Goal: Task Accomplishment & Management: Manage account settings

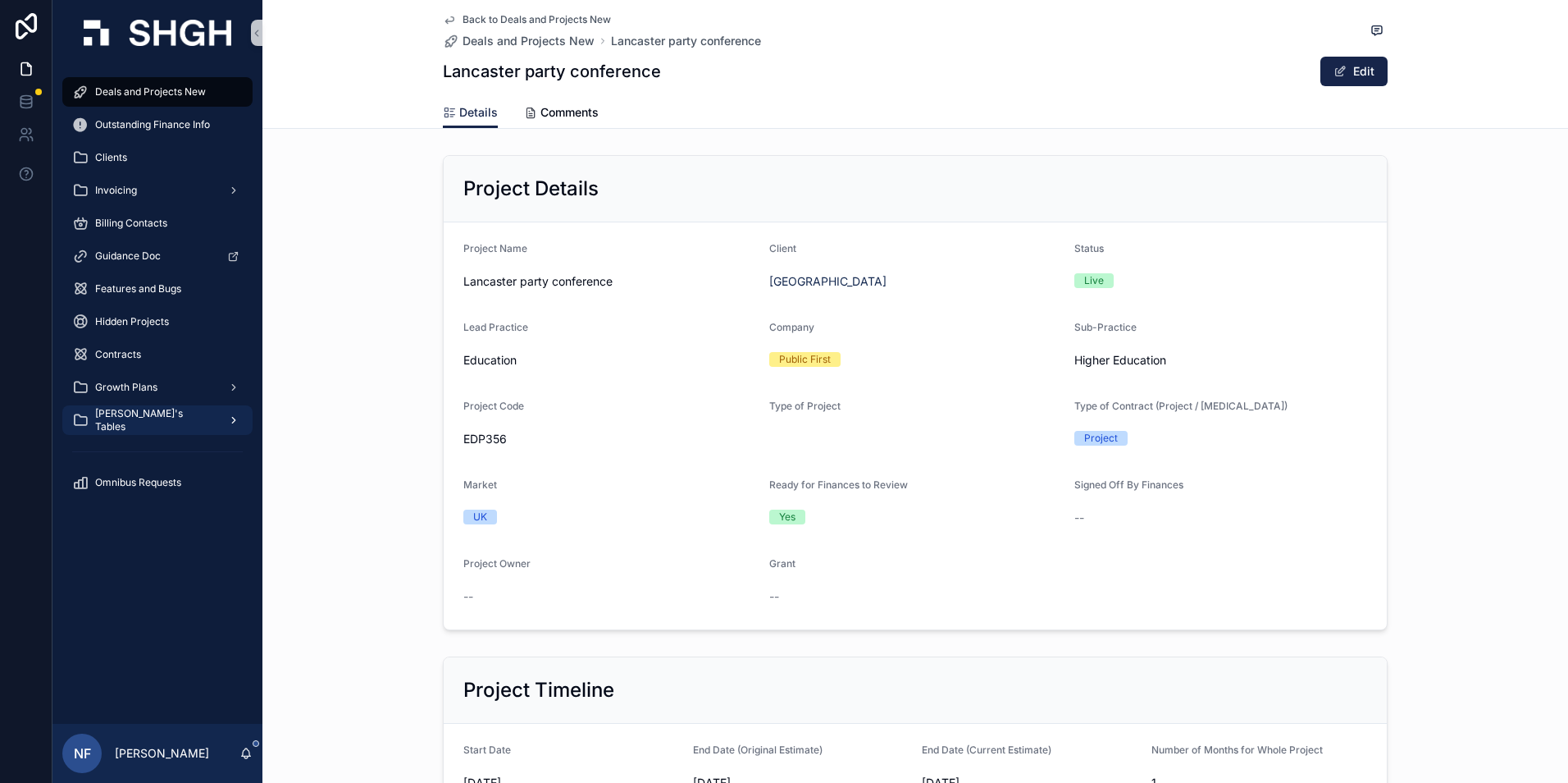
click at [103, 429] on div "[PERSON_NAME]'s Tables" at bounding box center [157, 420] width 170 height 26
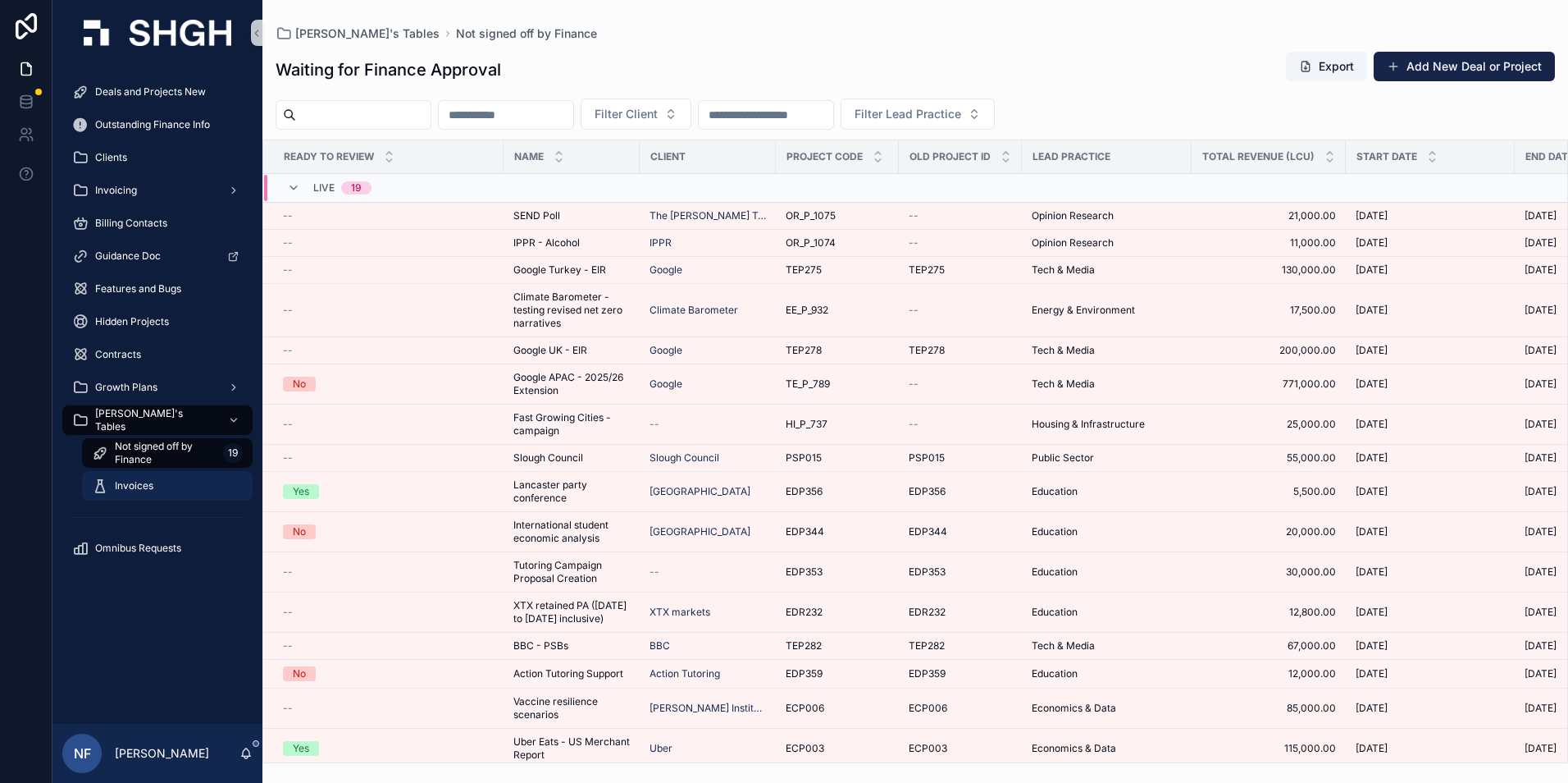
click at [123, 479] on span "Invoices" at bounding box center [134, 485] width 38 height 13
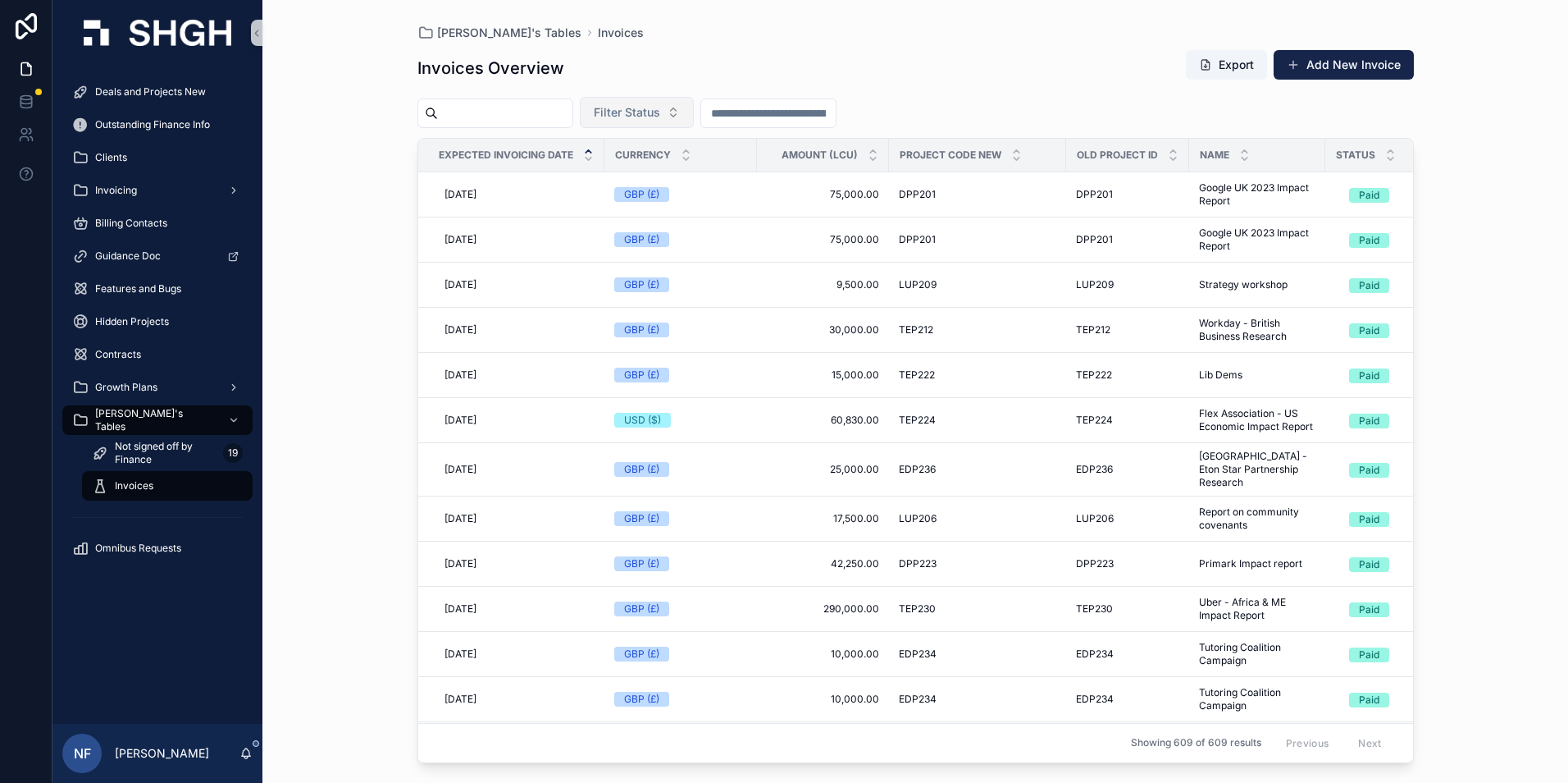
click at [657, 104] on button "Filter Status" at bounding box center [637, 112] width 114 height 31
click at [662, 181] on div "Waiting to Send" at bounding box center [678, 179] width 197 height 26
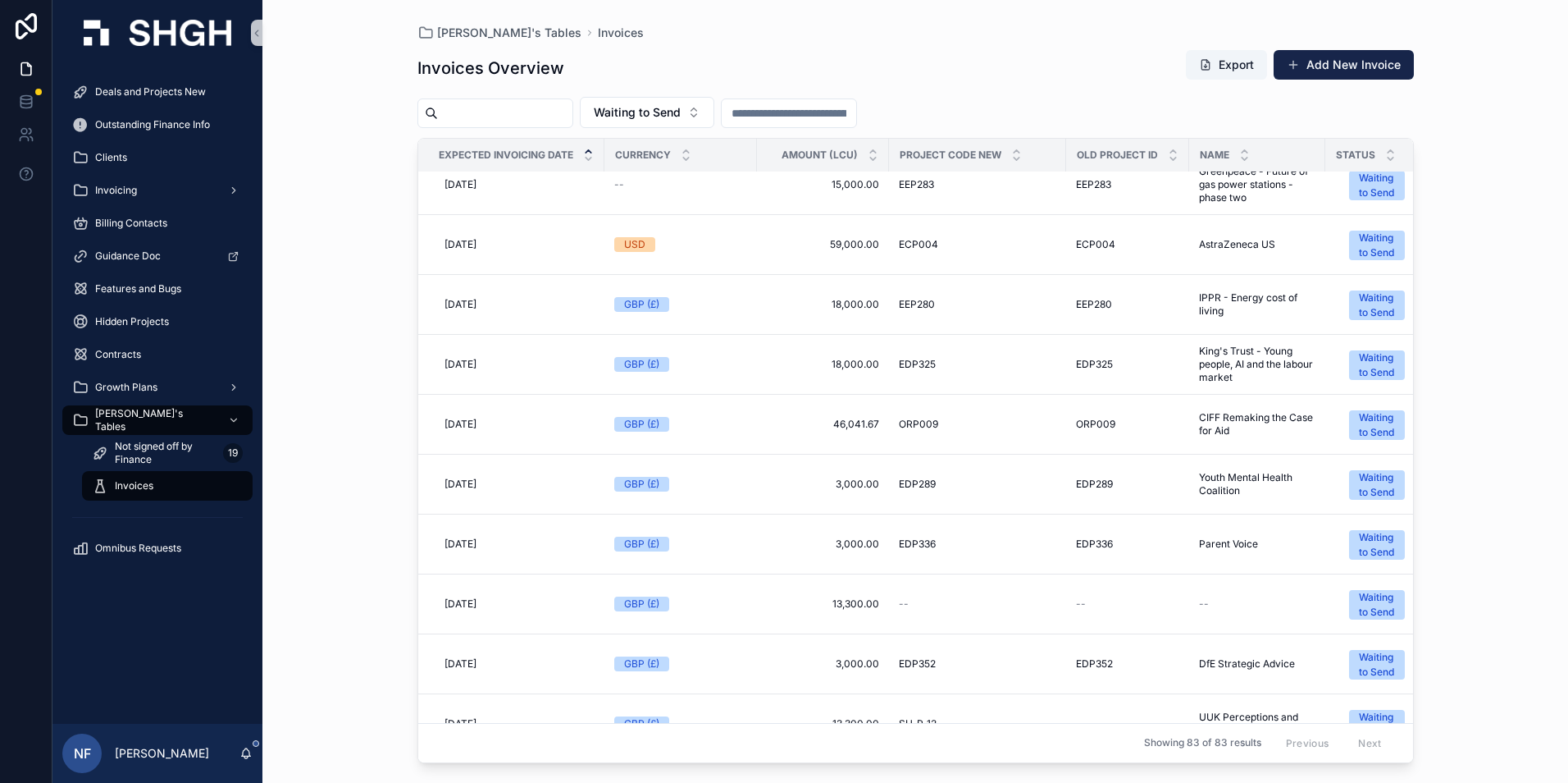
scroll to position [1477, 0]
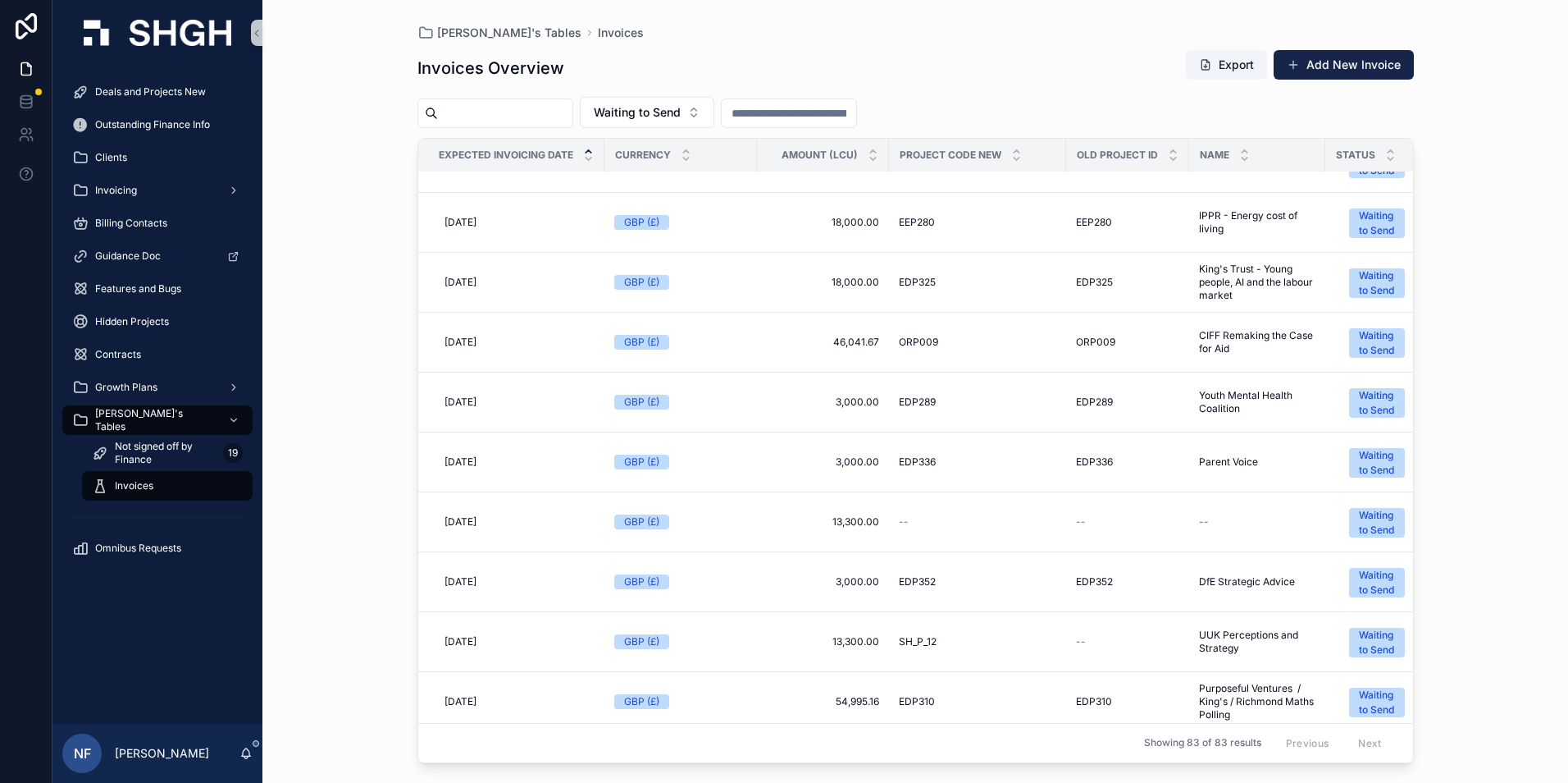
click at [511, 122] on input "scrollable content" at bounding box center [505, 113] width 135 height 23
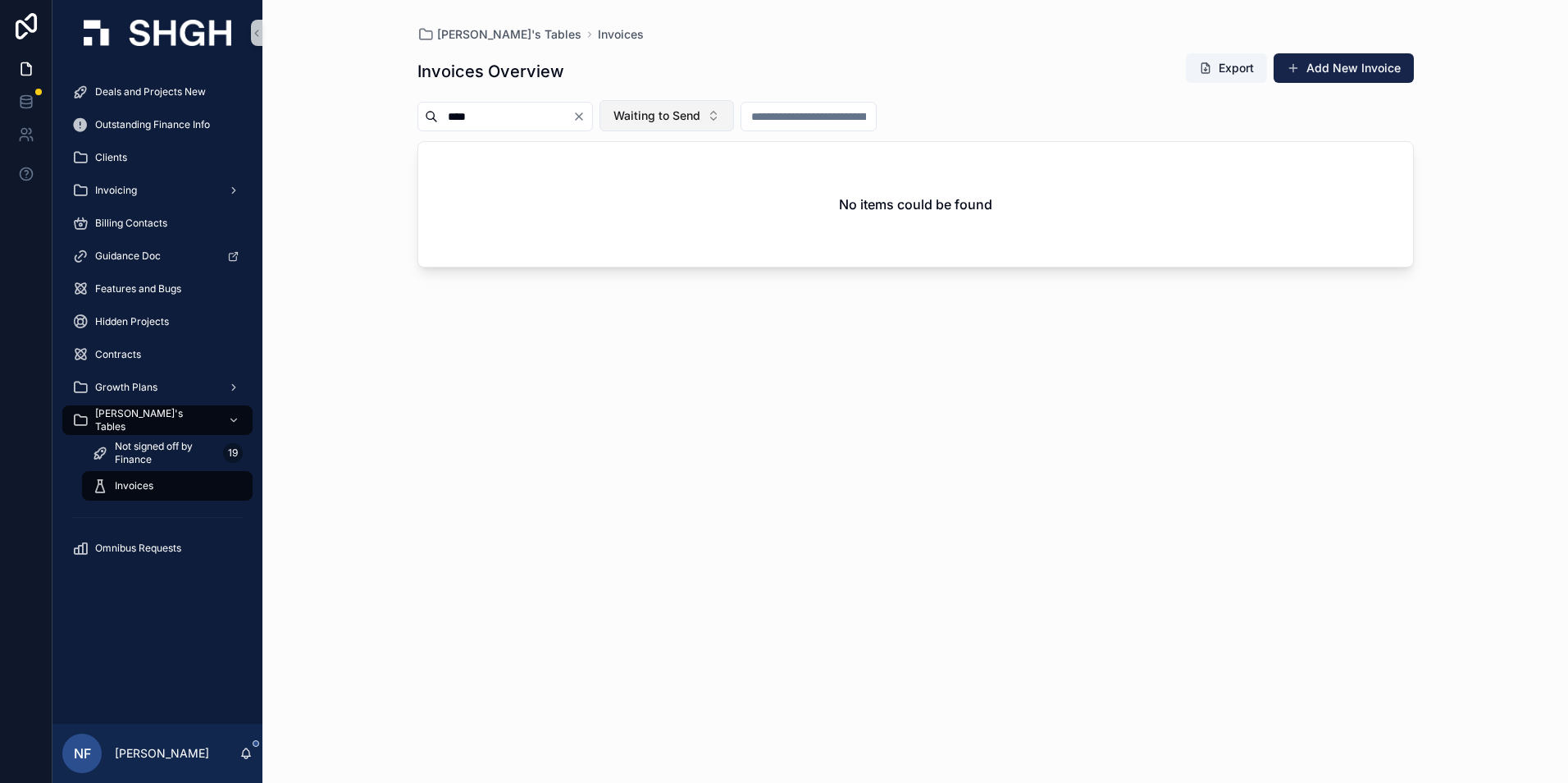
type input "****"
click at [665, 116] on span "Waiting to Send" at bounding box center [657, 116] width 87 height 17
click at [622, 234] on div "Sent" at bounding box center [708, 235] width 197 height 26
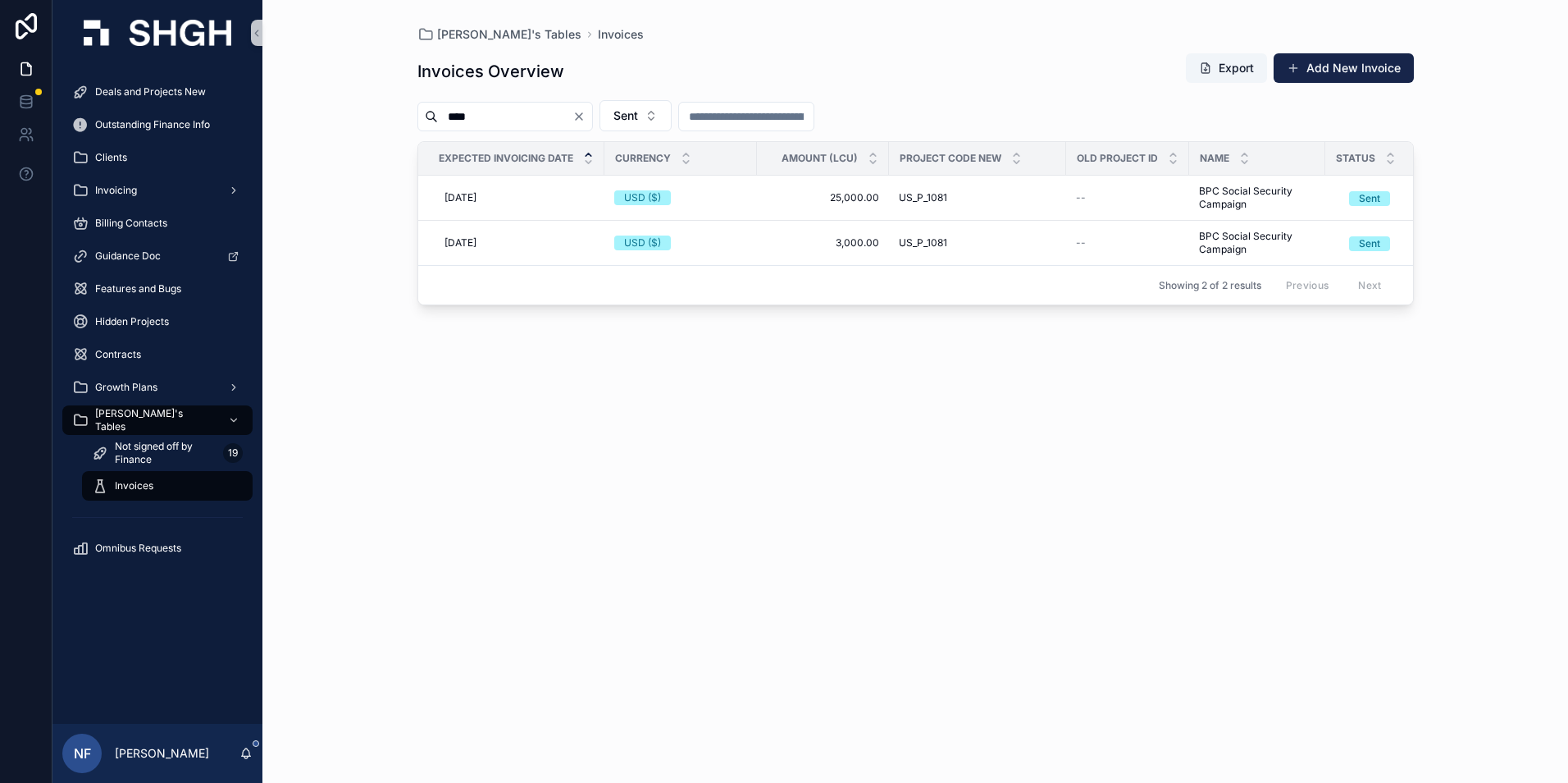
scroll to position [0, 161]
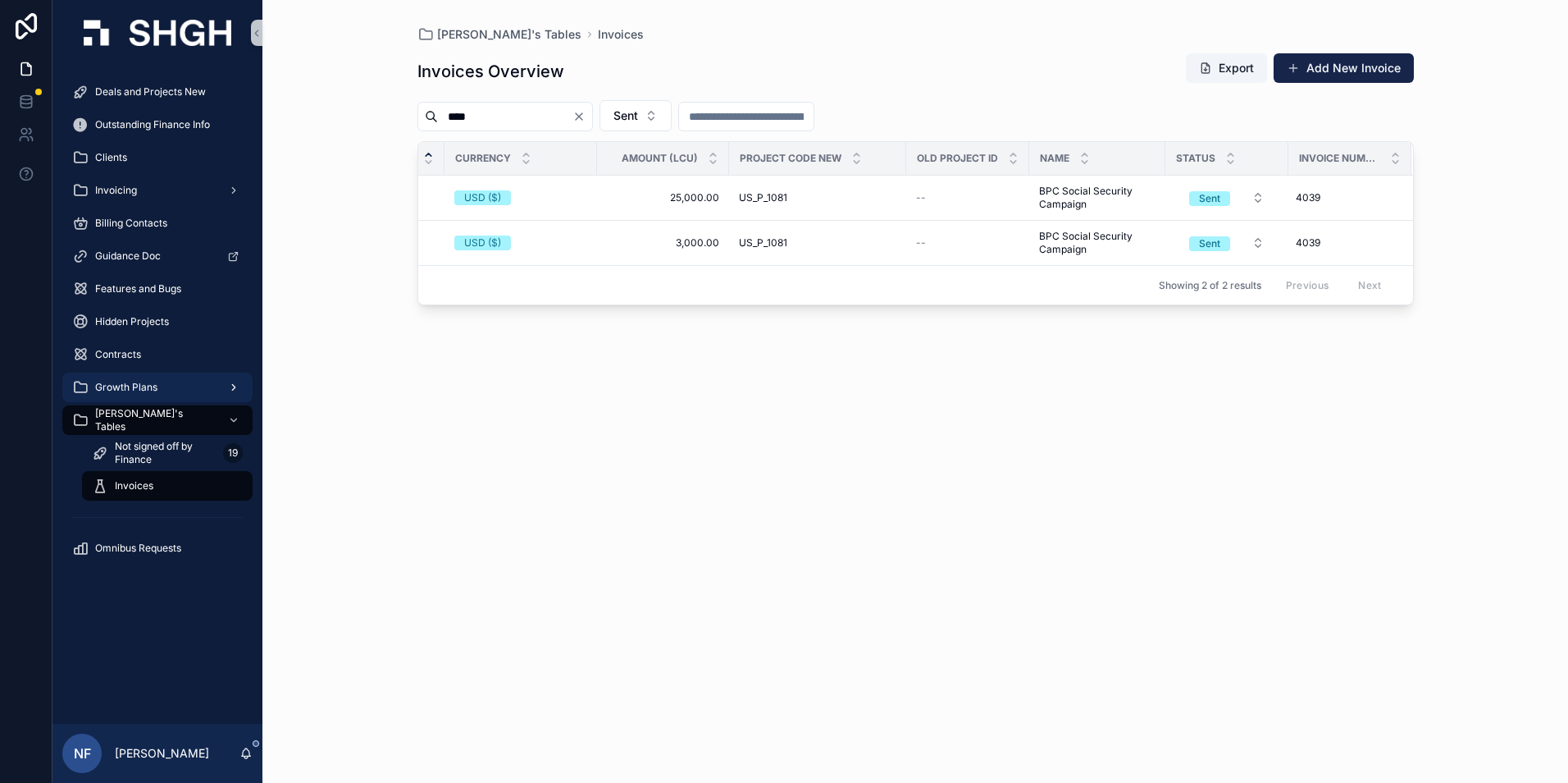
click at [154, 383] on span "Growth Plans" at bounding box center [126, 387] width 63 height 13
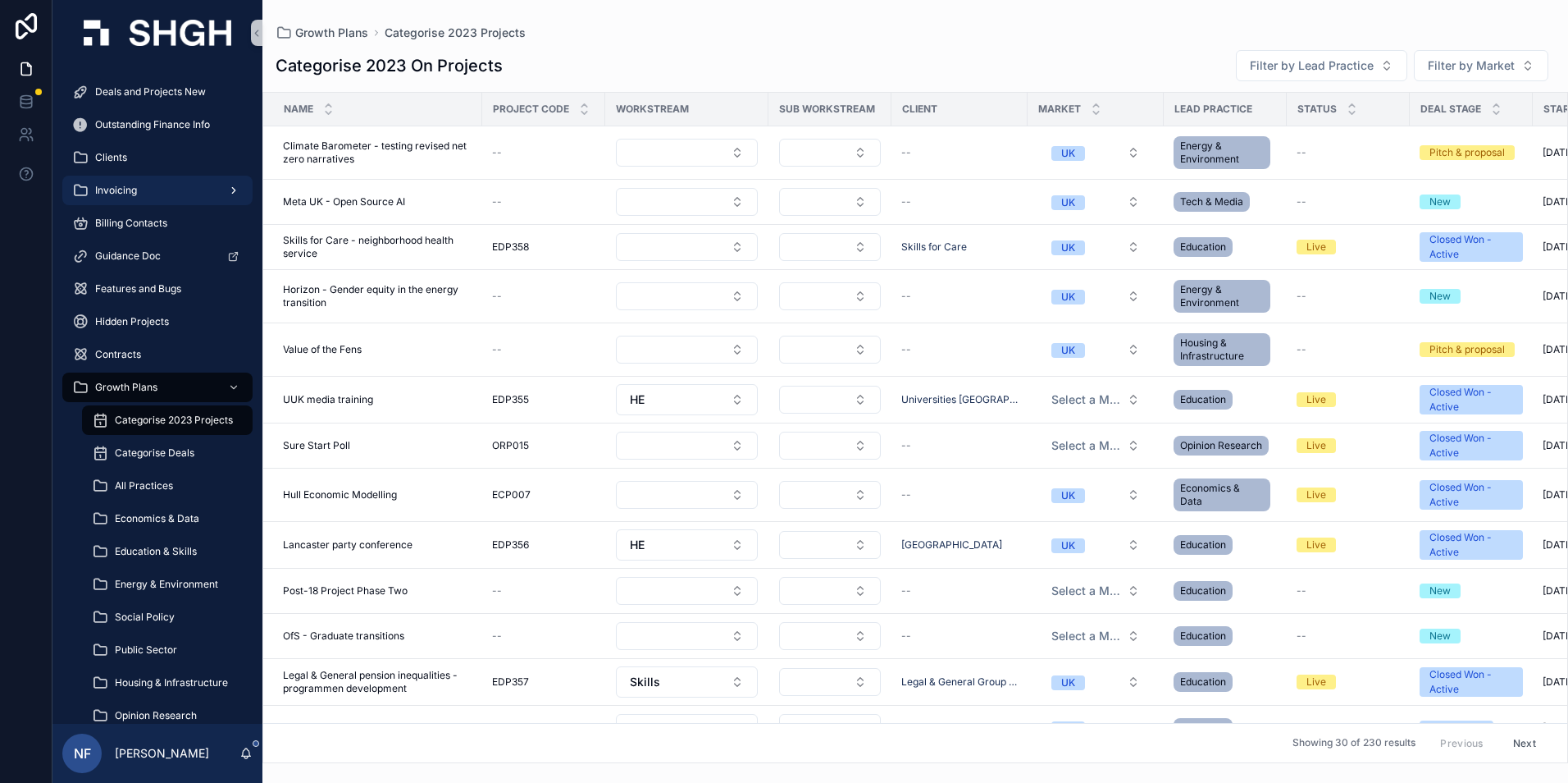
click at [123, 201] on div "Invoicing" at bounding box center [157, 191] width 170 height 26
